Goal: Task Accomplishment & Management: Complete application form

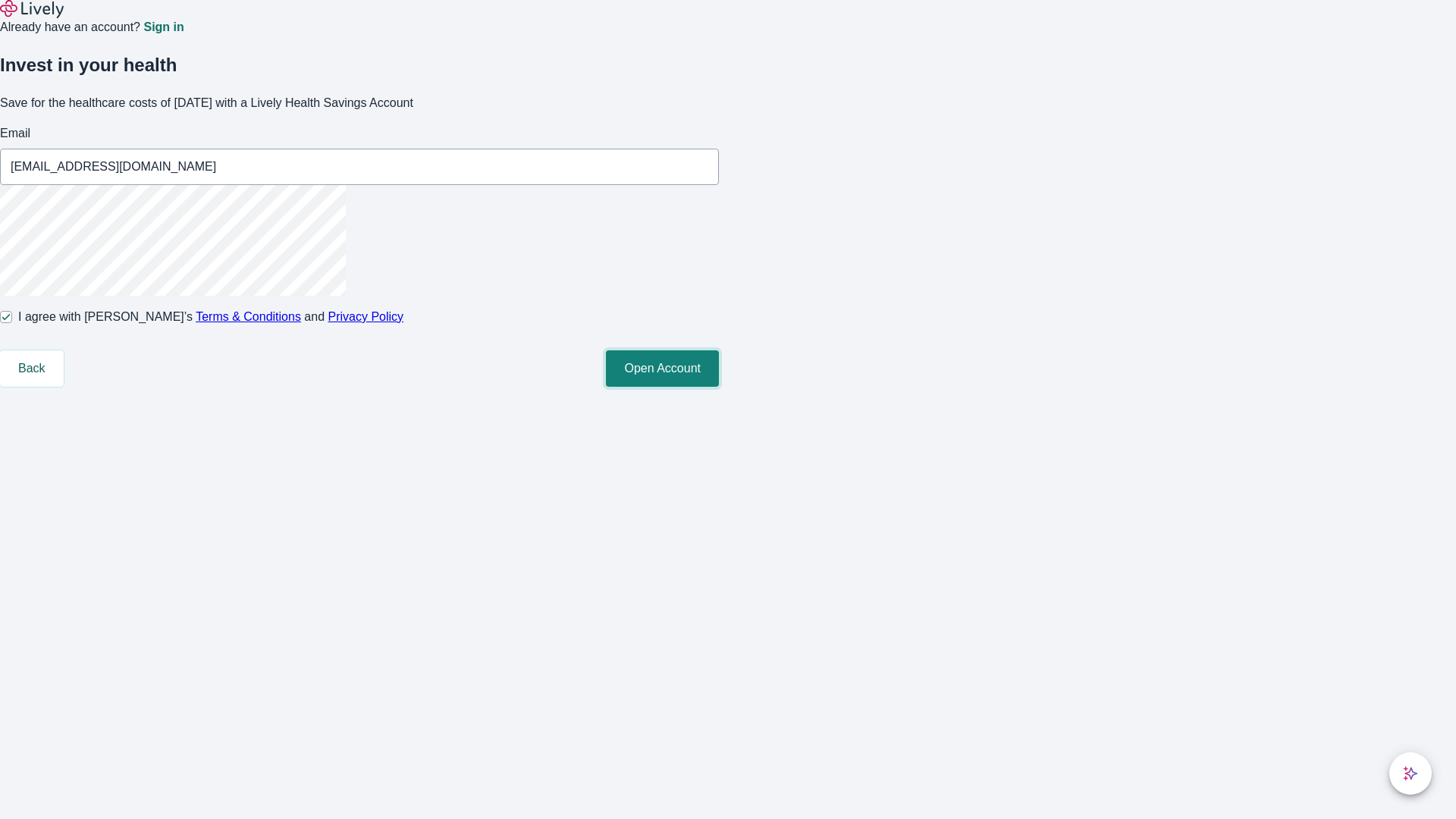
click at [719, 387] on button "Open Account" at bounding box center [662, 369] width 113 height 37
type input "[EMAIL_ADDRESS][DOMAIN_NAME]"
click at [12, 323] on input "I agree with Lively’s Terms & Conditions and Privacy Policy" at bounding box center [6, 316] width 12 height 12
checkbox input "false"
type input "[EMAIL_ADDRESS][DOMAIN_NAME]"
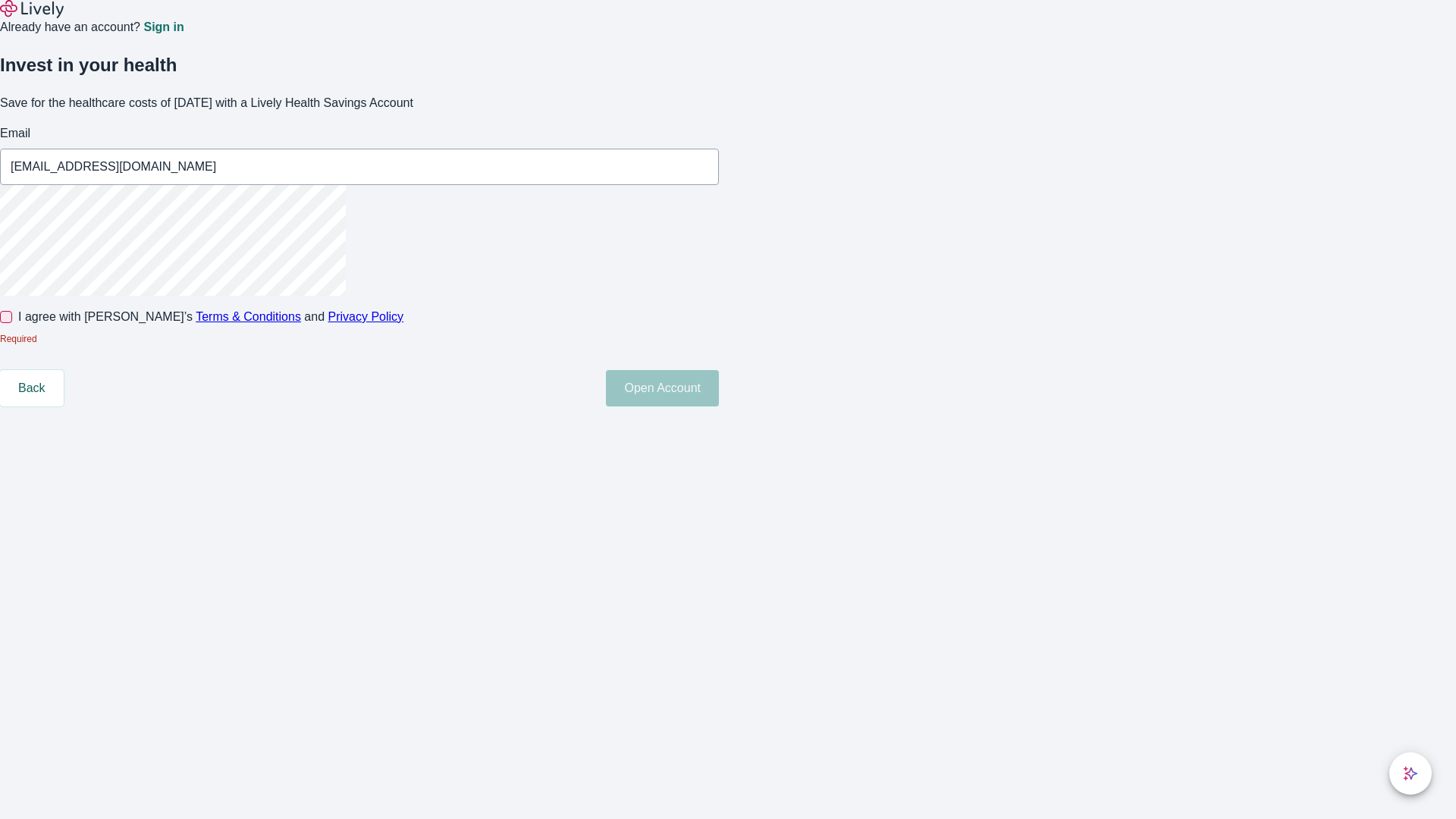
click at [12, 323] on input "I agree with Lively’s Terms & Conditions and Privacy Policy" at bounding box center [6, 316] width 12 height 12
checkbox input "true"
click at [719, 387] on button "Open Account" at bounding box center [662, 369] width 113 height 37
